Goal: Information Seeking & Learning: Find specific page/section

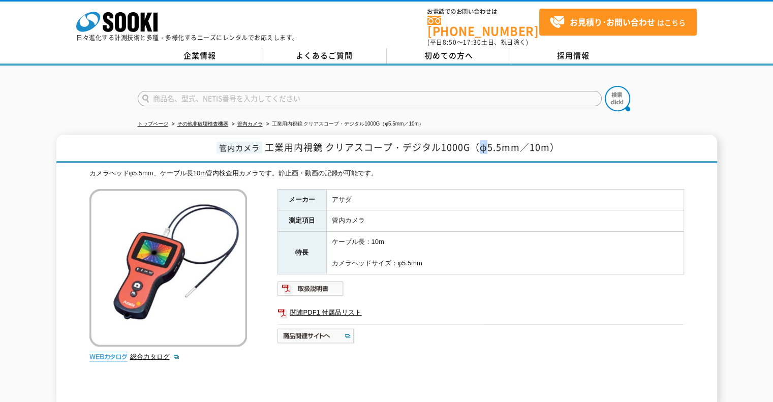
drag, startPoint x: 481, startPoint y: 141, endPoint x: 487, endPoint y: 142, distance: 6.8
click at [487, 142] on span "工業用内視鏡 クリアスコープ・デジタル1000G（φ5.5mm／10m）" at bounding box center [412, 147] width 295 height 14
copy span "φ"
click at [149, 93] on input "text" at bounding box center [370, 98] width 464 height 15
paste input "TA417XG"
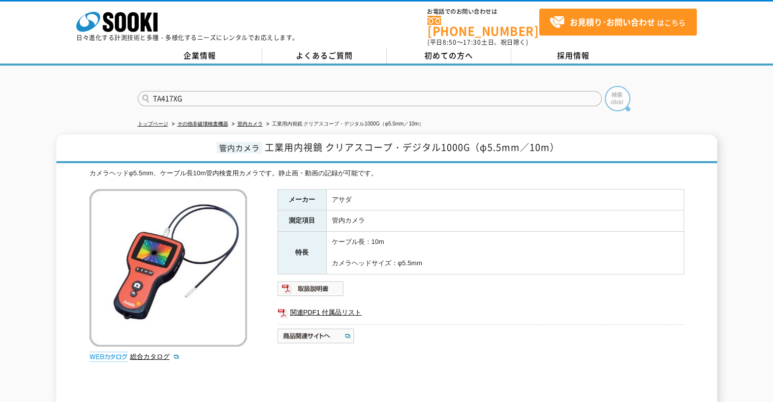
type input "TA417XG"
click at [610, 93] on img at bounding box center [617, 98] width 25 height 25
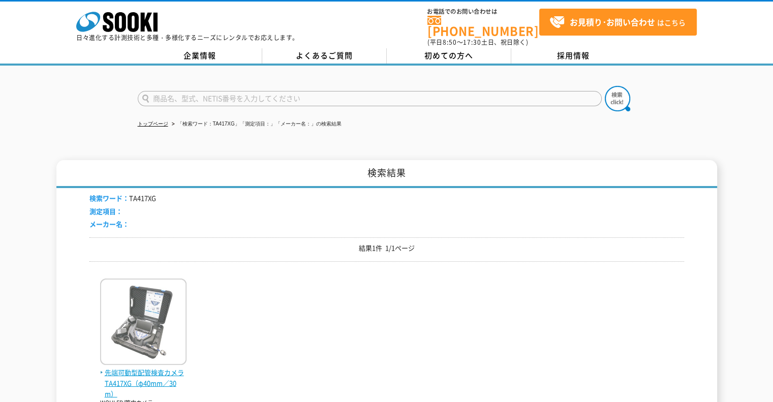
click at [120, 371] on span "先端可動型配管検査カメラ TA417XG（φ40mm／30m）" at bounding box center [143, 382] width 86 height 31
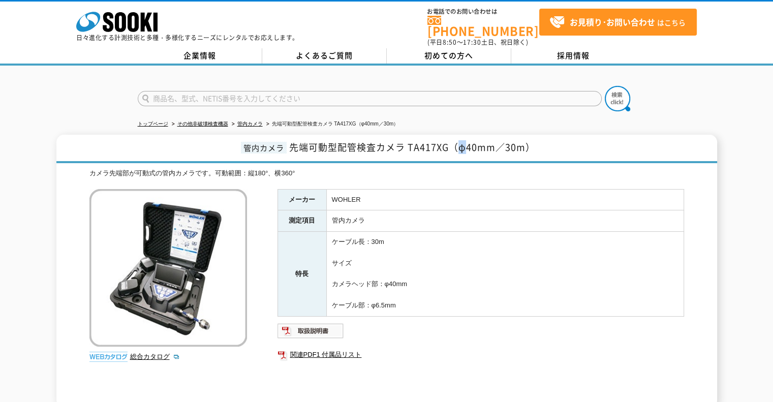
drag, startPoint x: 467, startPoint y: 139, endPoint x: 459, endPoint y: 140, distance: 8.2
click at [459, 140] on span "先端可動型配管検査カメラ TA417XG（φ40mm／30m）" at bounding box center [412, 147] width 246 height 14
copy span "φ"
click at [151, 353] on link "総合カタログ" at bounding box center [155, 357] width 50 height 8
